Goal: Task Accomplishment & Management: Manage account settings

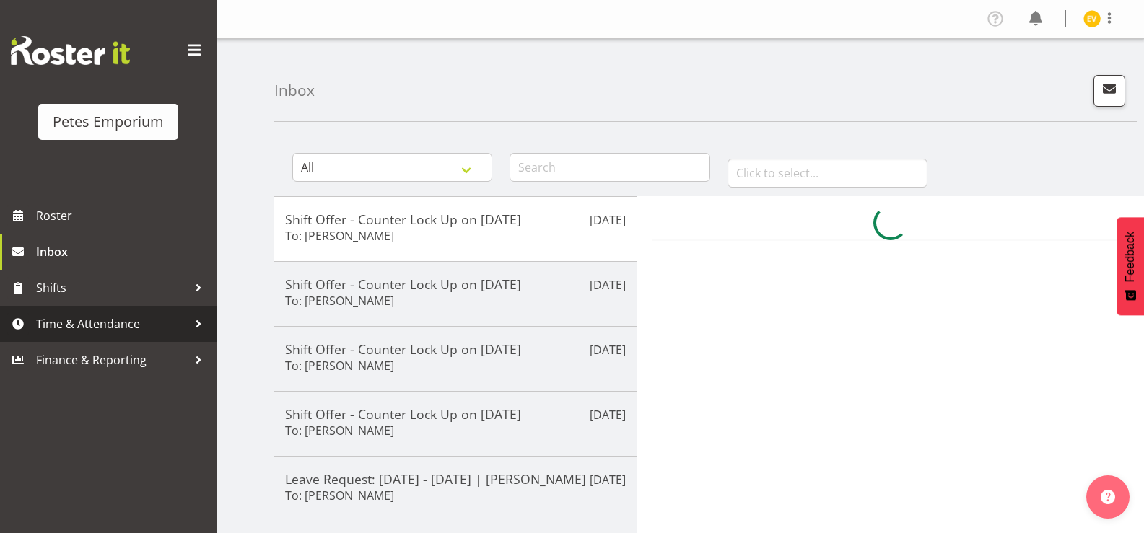
click at [195, 310] on link "Time & Attendance" at bounding box center [108, 324] width 217 height 36
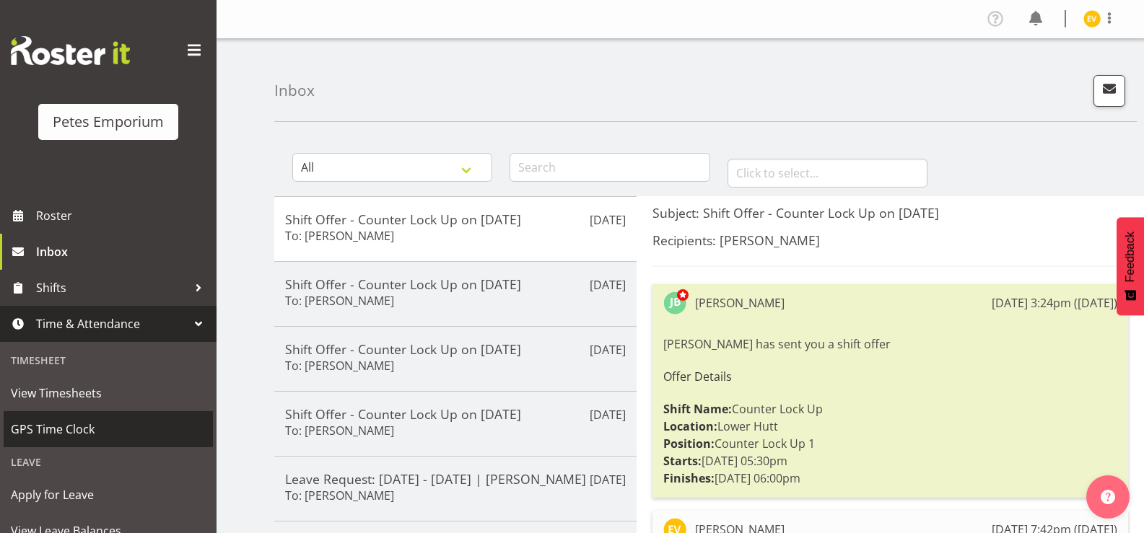
click at [116, 422] on span "GPS Time Clock" at bounding box center [108, 430] width 195 height 22
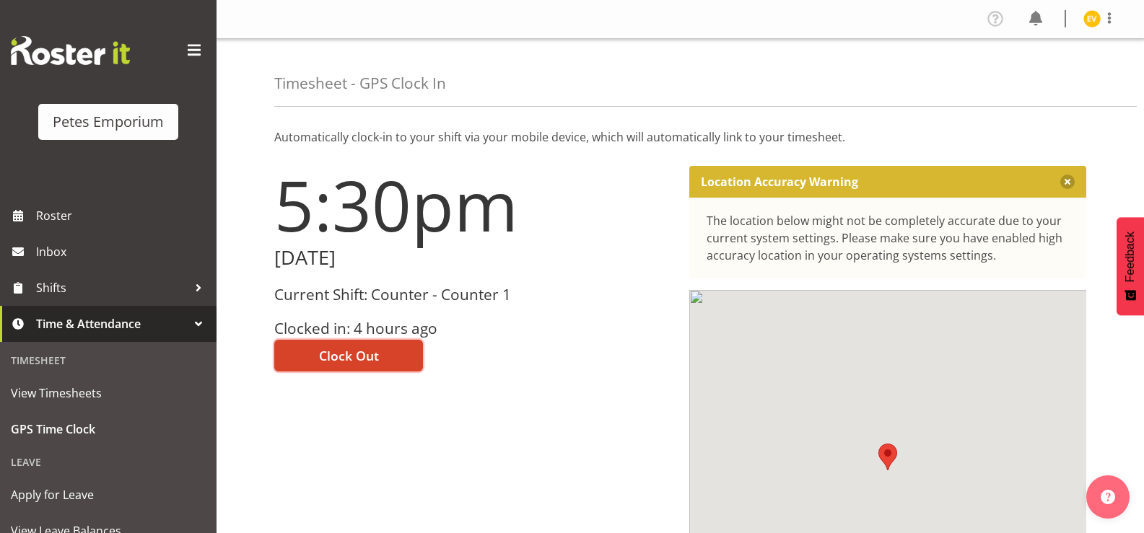
click at [381, 360] on button "Clock Out" at bounding box center [348, 356] width 149 height 32
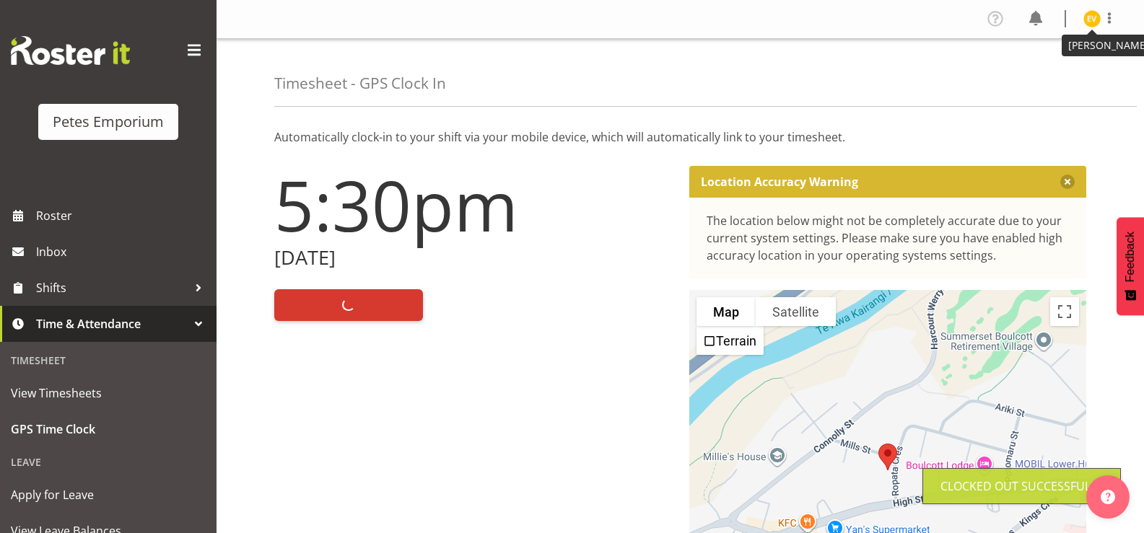
click at [1091, 17] on img at bounding box center [1092, 18] width 17 height 17
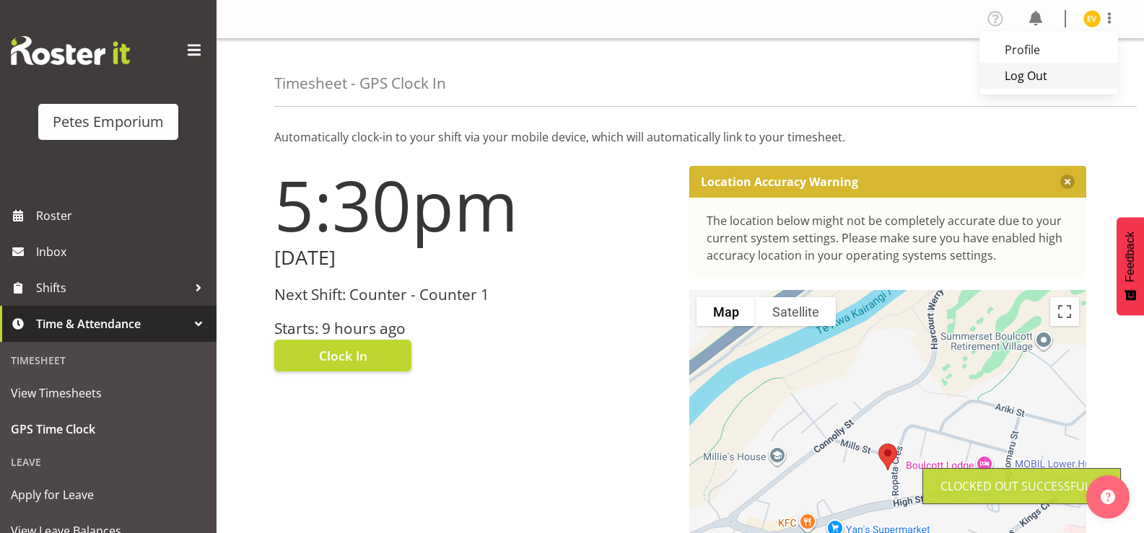
click at [1073, 75] on link "Log Out" at bounding box center [1049, 76] width 139 height 26
